Goal: Check status: Check status

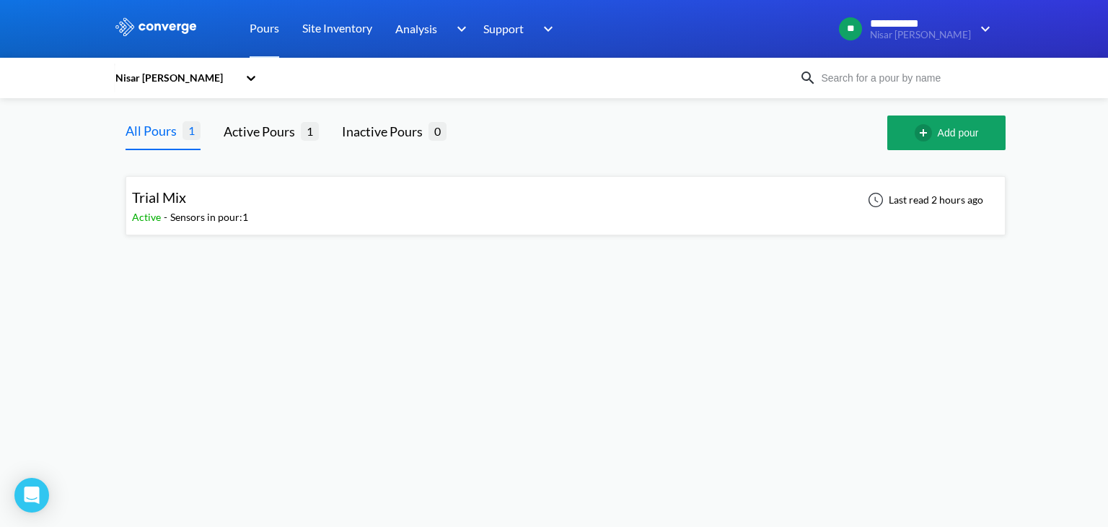
click at [206, 206] on div "Trial Mix" at bounding box center [190, 197] width 116 height 22
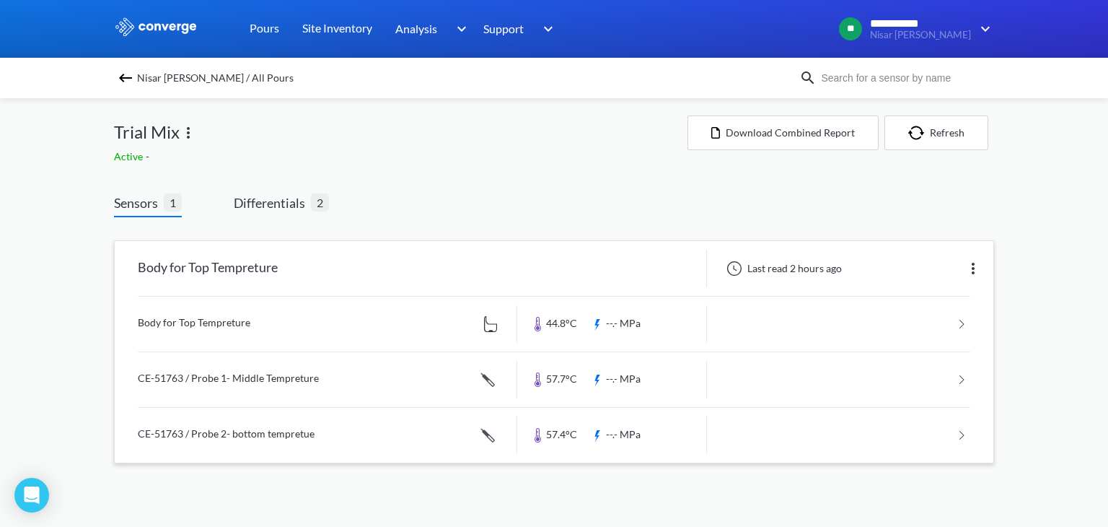
click at [557, 323] on link at bounding box center [554, 324] width 833 height 55
click at [553, 385] on link at bounding box center [554, 379] width 833 height 55
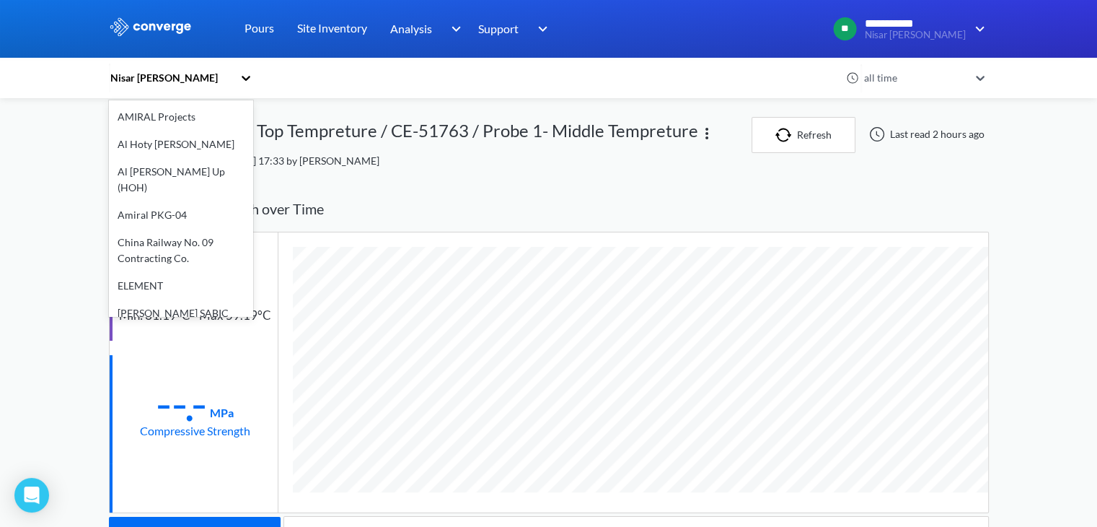
click at [153, 81] on div "Nisar [PERSON_NAME]" at bounding box center [171, 78] width 124 height 16
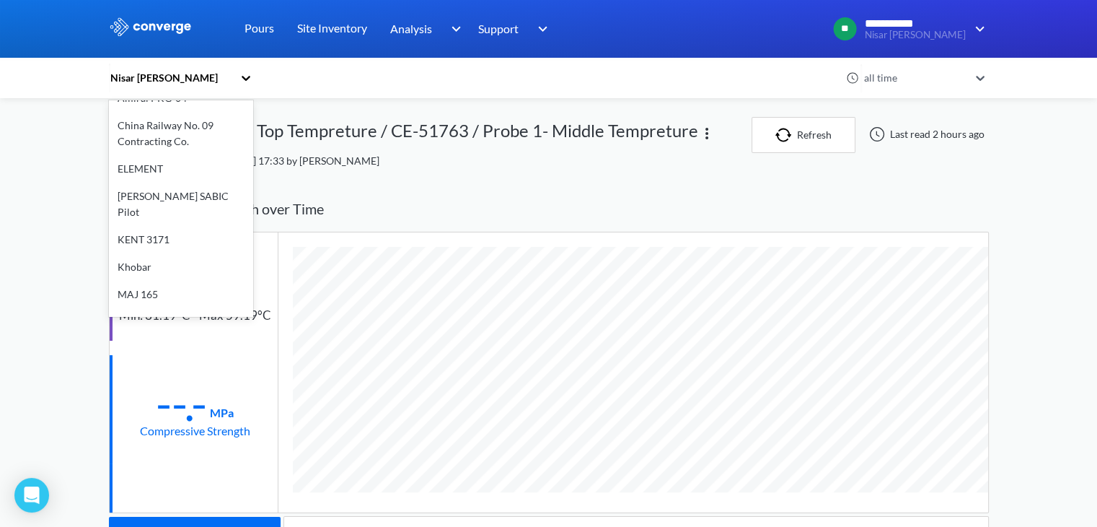
scroll to position [289, 0]
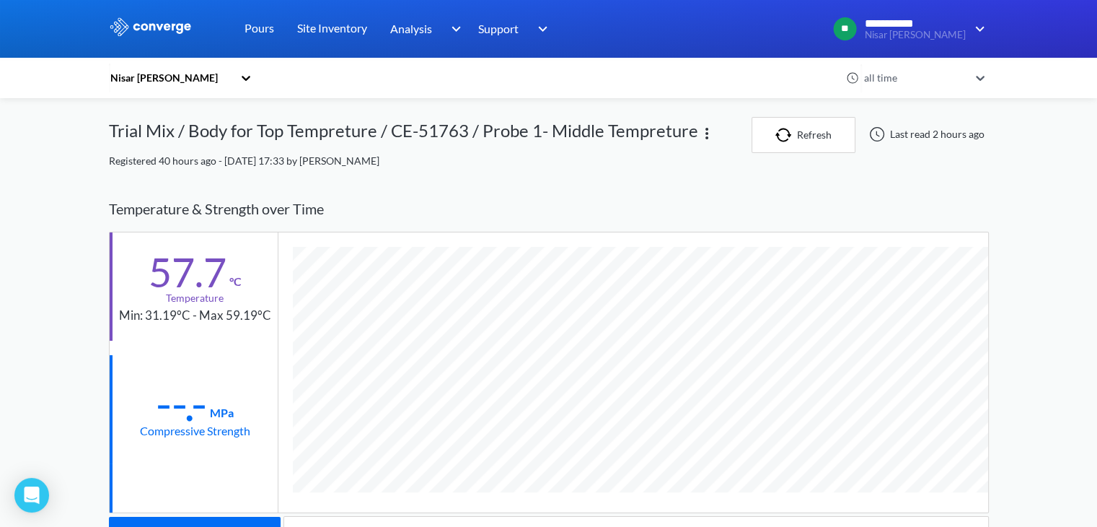
click at [560, 186] on div "Temperature & Strength over Time" at bounding box center [549, 208] width 880 height 45
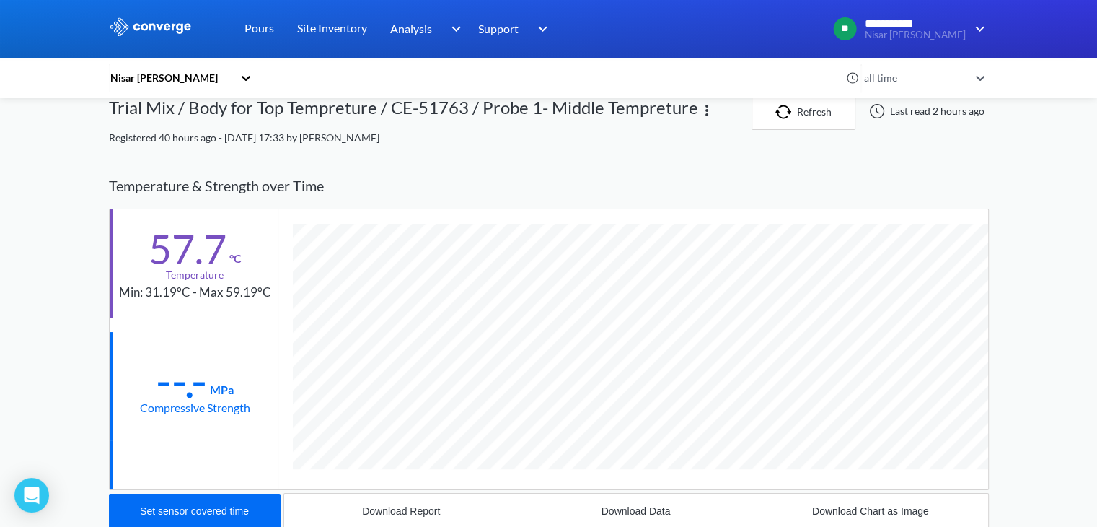
scroll to position [0, 0]
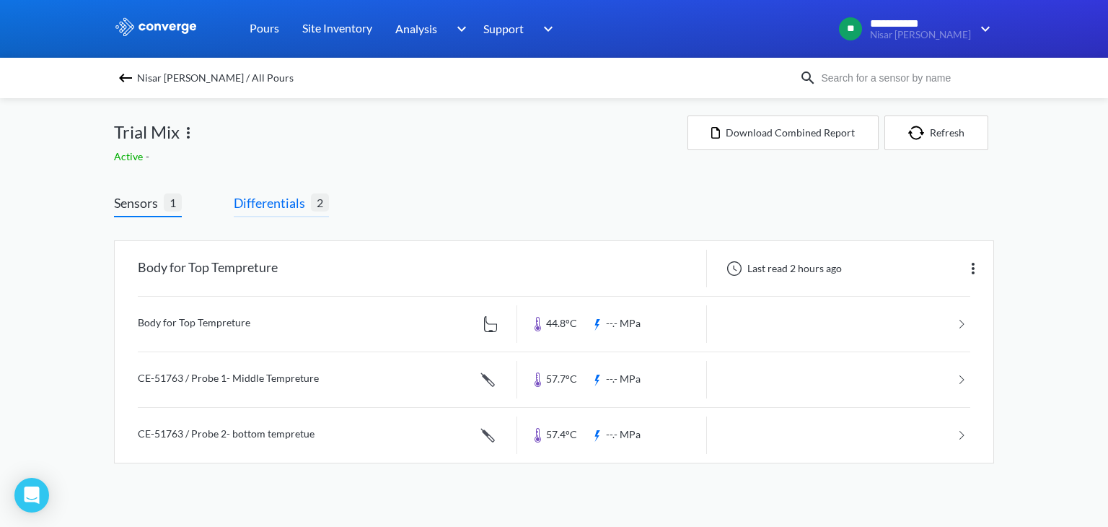
click at [286, 207] on span "Differentials" at bounding box center [272, 203] width 77 height 20
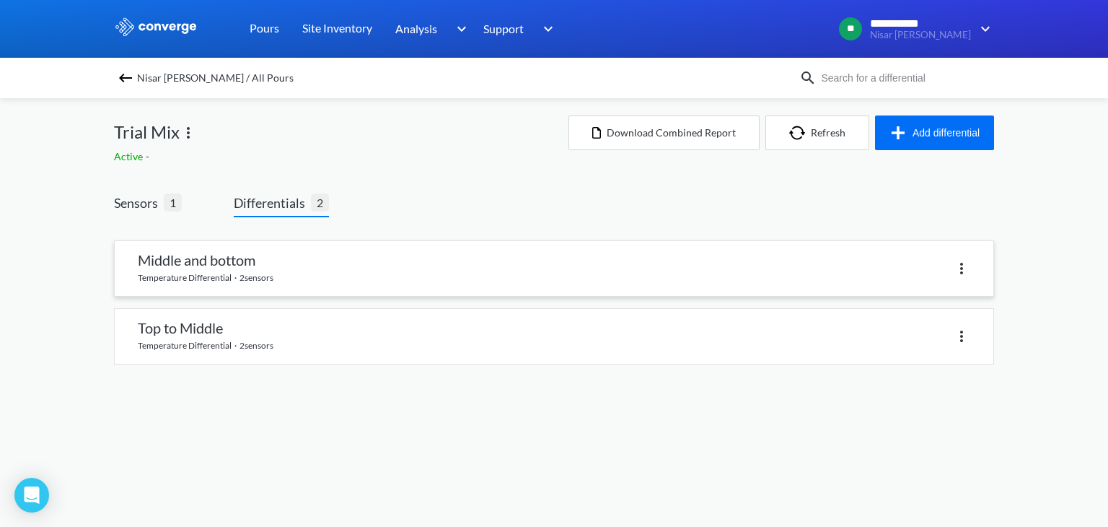
click at [215, 265] on link at bounding box center [554, 268] width 879 height 55
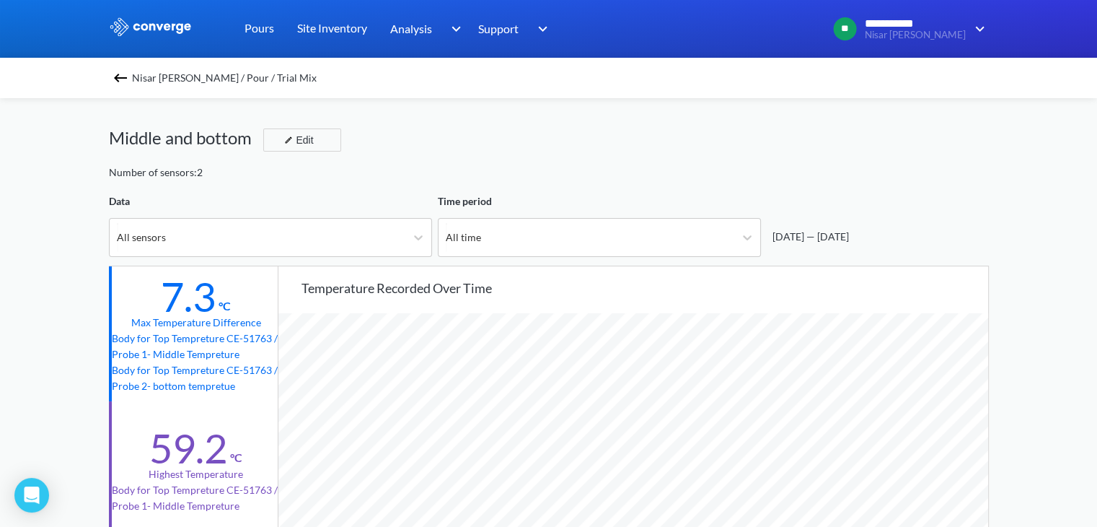
click at [123, 73] on img at bounding box center [120, 77] width 17 height 17
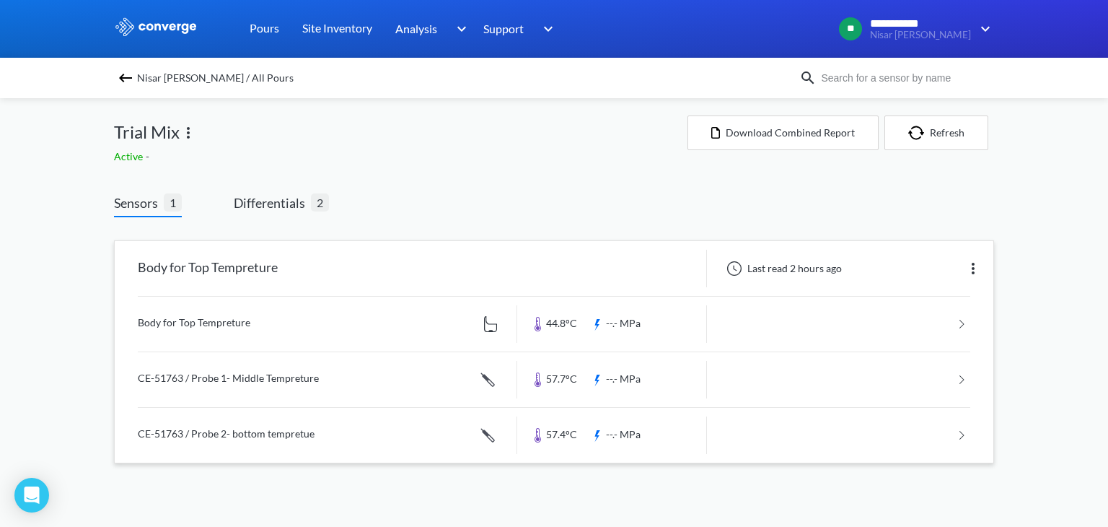
click at [235, 438] on link at bounding box center [554, 435] width 833 height 55
click at [201, 327] on link at bounding box center [554, 324] width 833 height 55
click at [257, 201] on span "Differentials" at bounding box center [272, 203] width 77 height 20
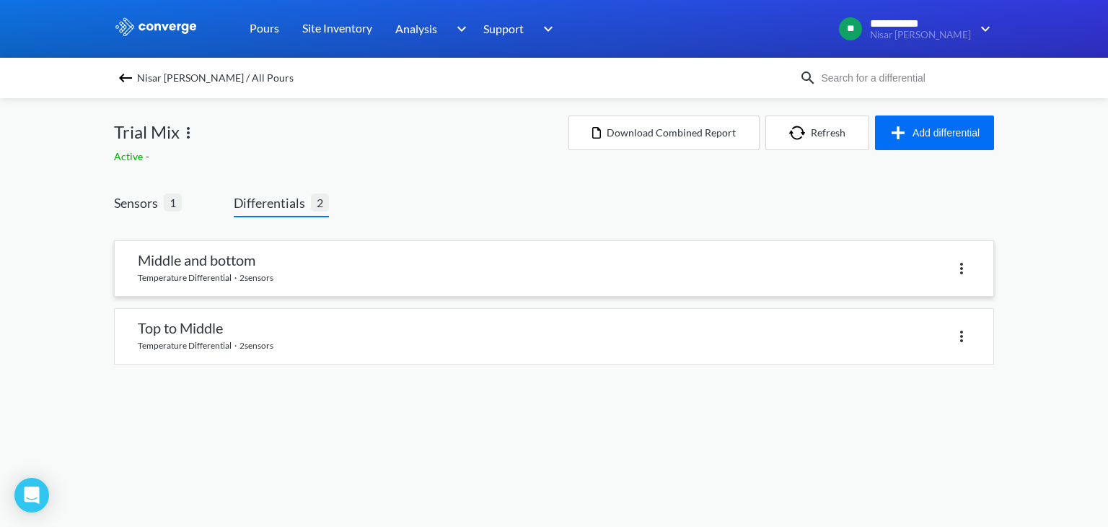
click at [206, 275] on link at bounding box center [554, 268] width 879 height 55
